Goal: Book appointment/travel/reservation

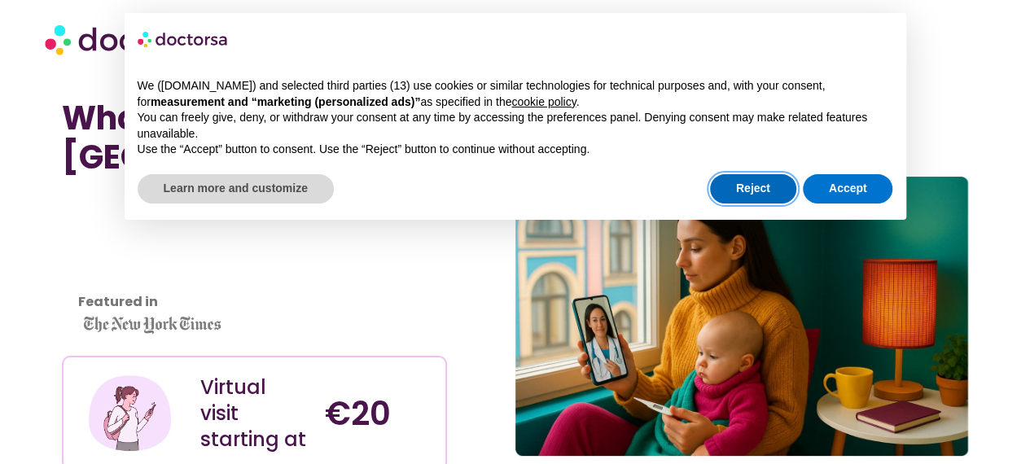
click at [767, 187] on button "Reject" at bounding box center [753, 188] width 86 height 29
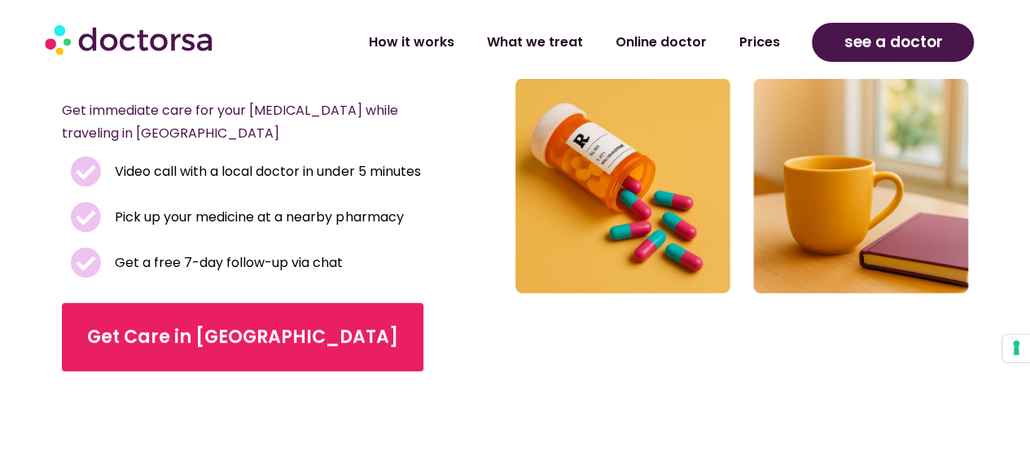
scroll to position [397, 0]
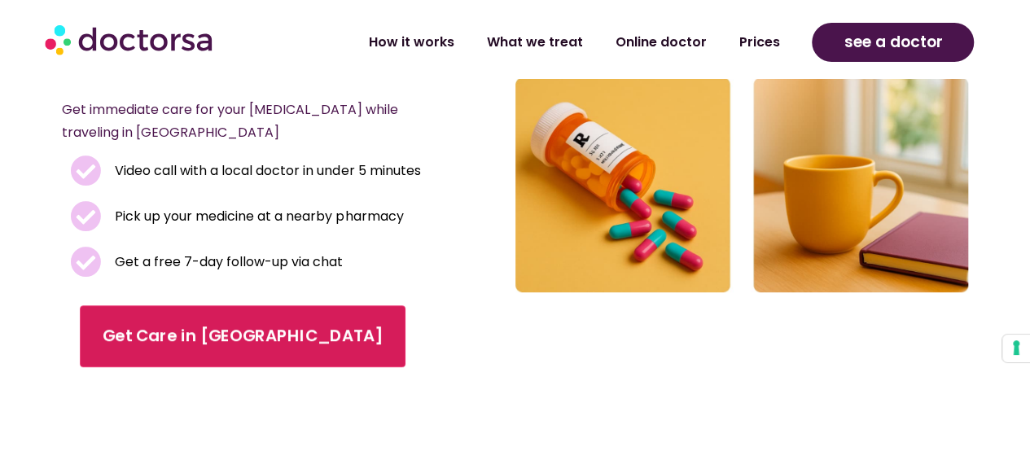
click at [156, 315] on link "Get Care in Amsterdam" at bounding box center [243, 336] width 326 height 62
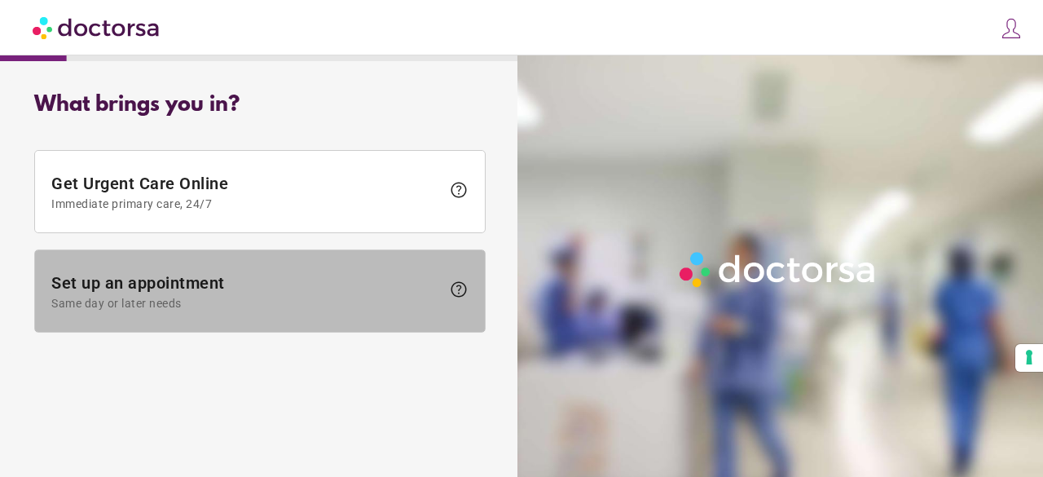
click at [375, 311] on span at bounding box center [260, 290] width 450 height 81
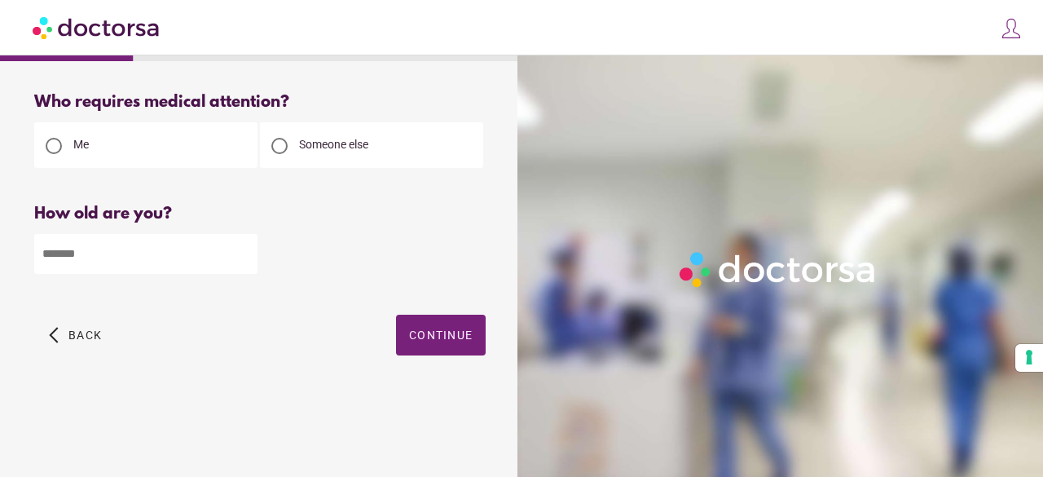
click at [116, 249] on input "number" at bounding box center [145, 254] width 223 height 40
type input "**"
click at [441, 338] on span "Continue" at bounding box center [441, 334] width 64 height 13
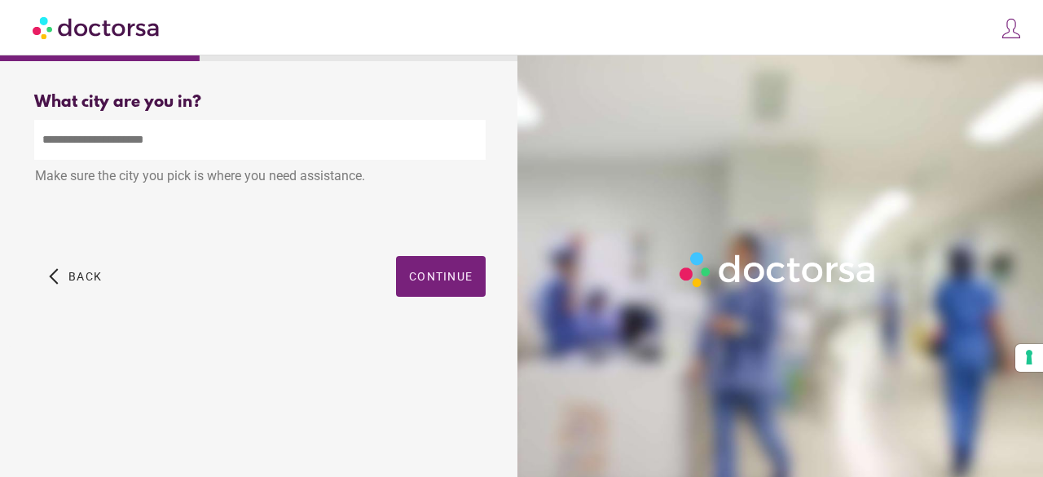
click at [260, 136] on input "text" at bounding box center [259, 140] width 451 height 40
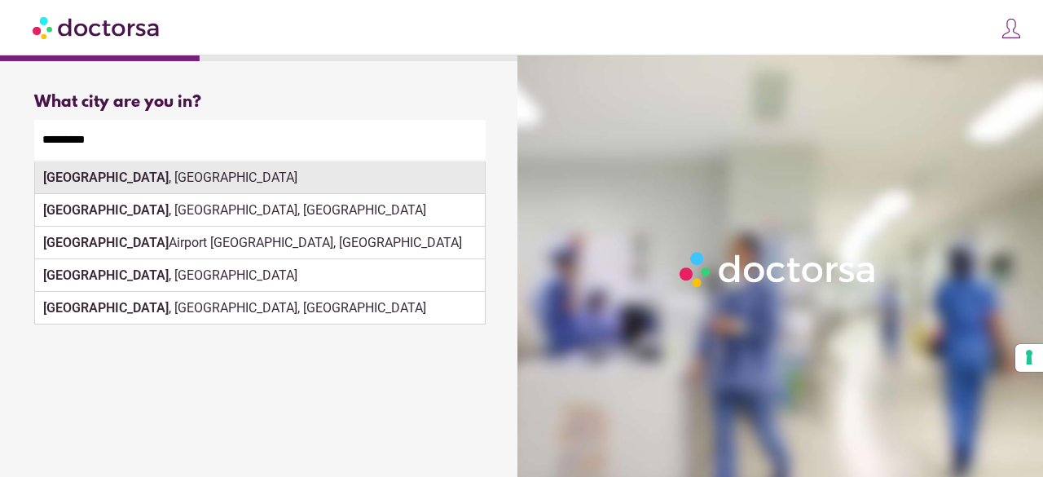
click at [336, 177] on div "Amsterdam , Netherlands" at bounding box center [260, 177] width 450 height 33
type input "**********"
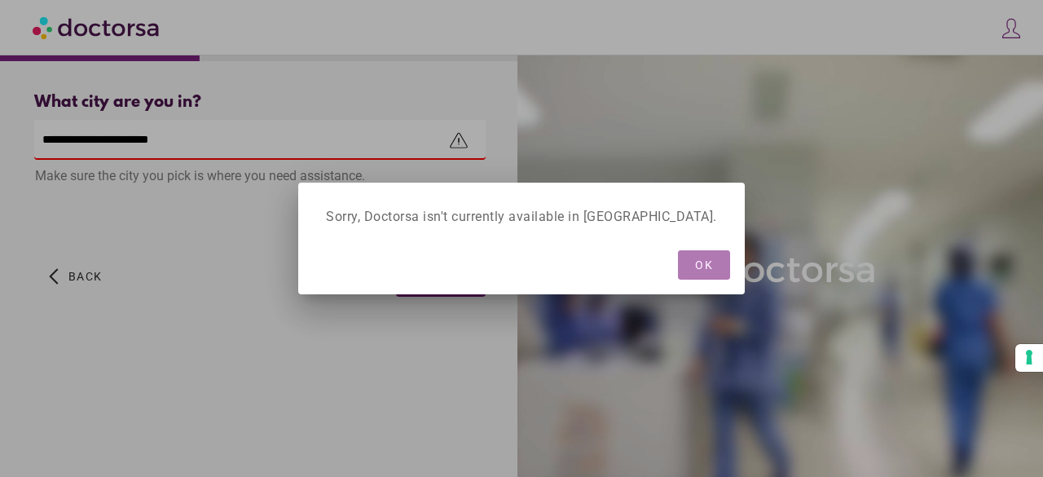
click at [678, 267] on span "button" at bounding box center [704, 264] width 52 height 29
